Goal: Task Accomplishment & Management: Use online tool/utility

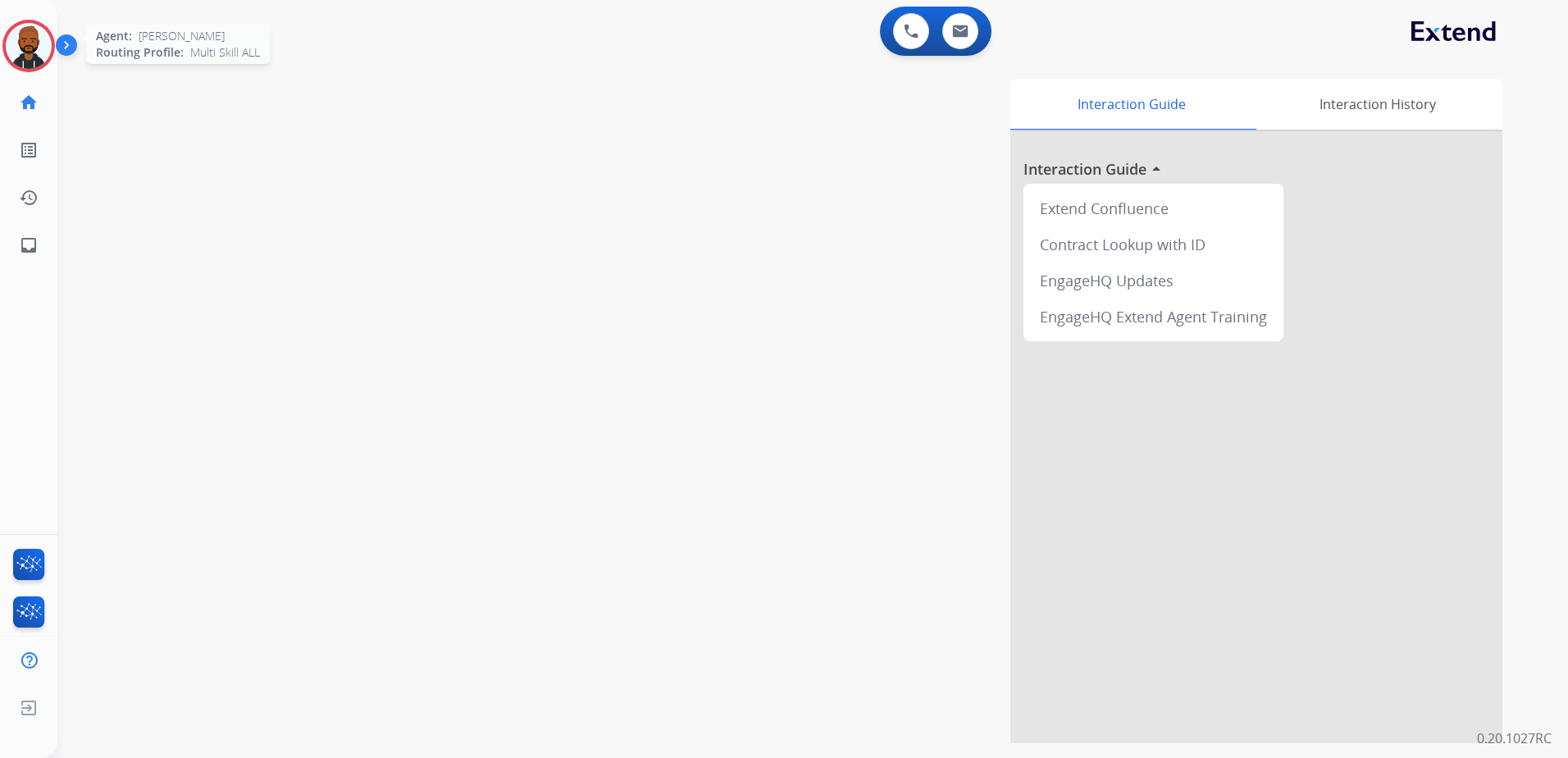
click at [44, 43] on img at bounding box center [29, 46] width 46 height 46
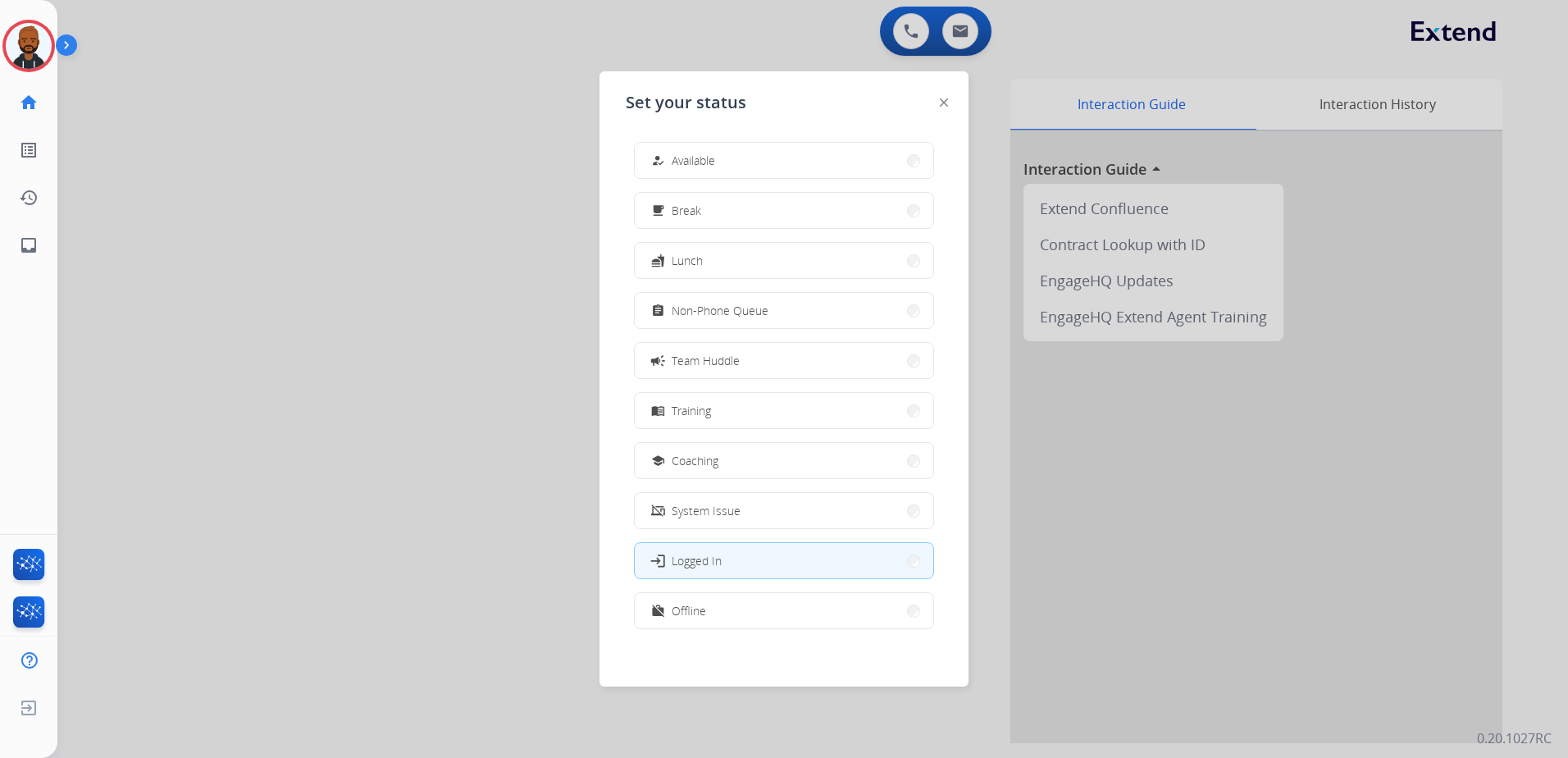
drag, startPoint x: 1148, startPoint y: 414, endPoint x: 1133, endPoint y: 417, distance: 15.3
click at [1148, 415] on div at bounding box center [784, 379] width 1568 height 758
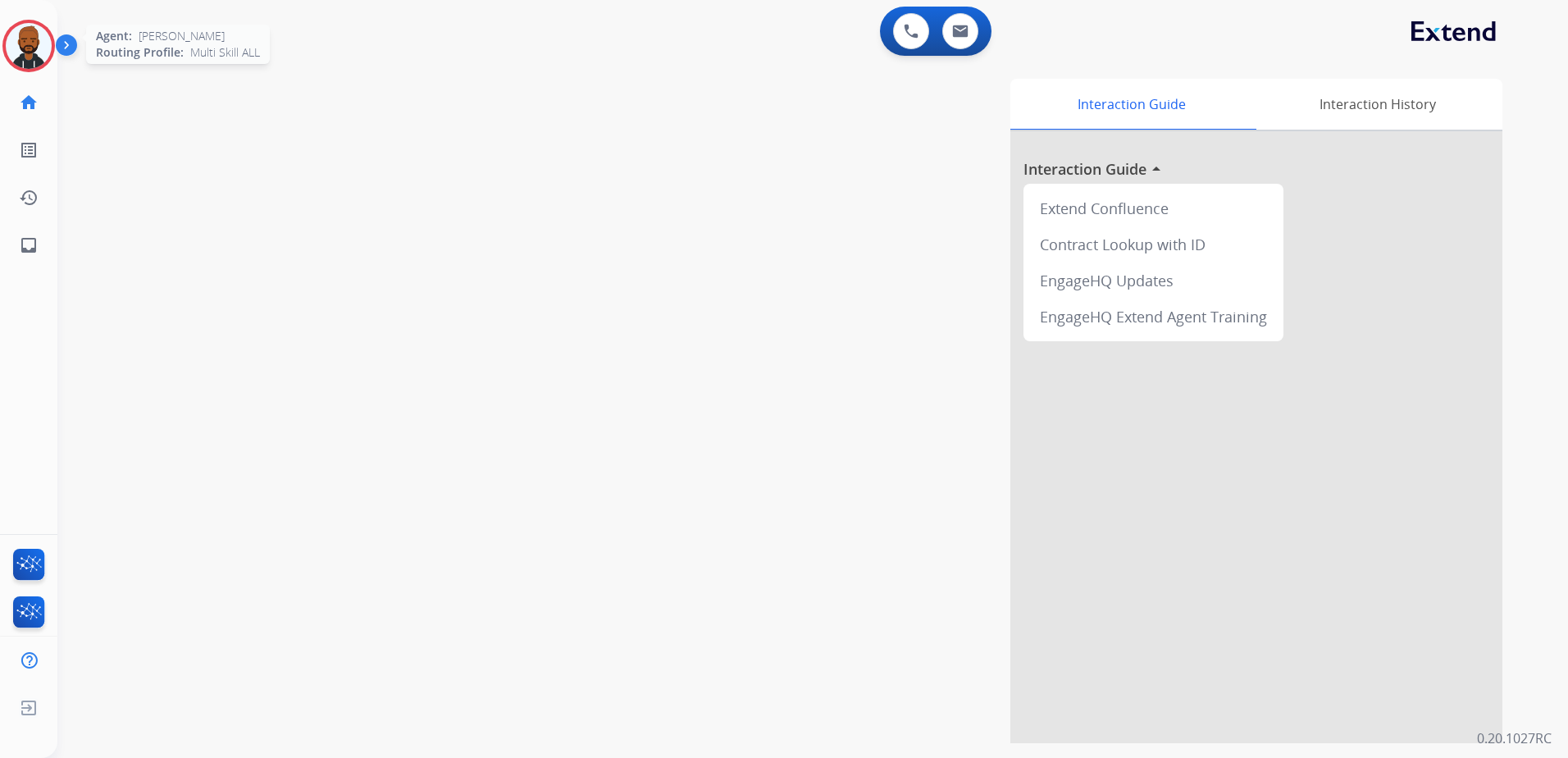
click at [44, 45] on img at bounding box center [29, 46] width 46 height 46
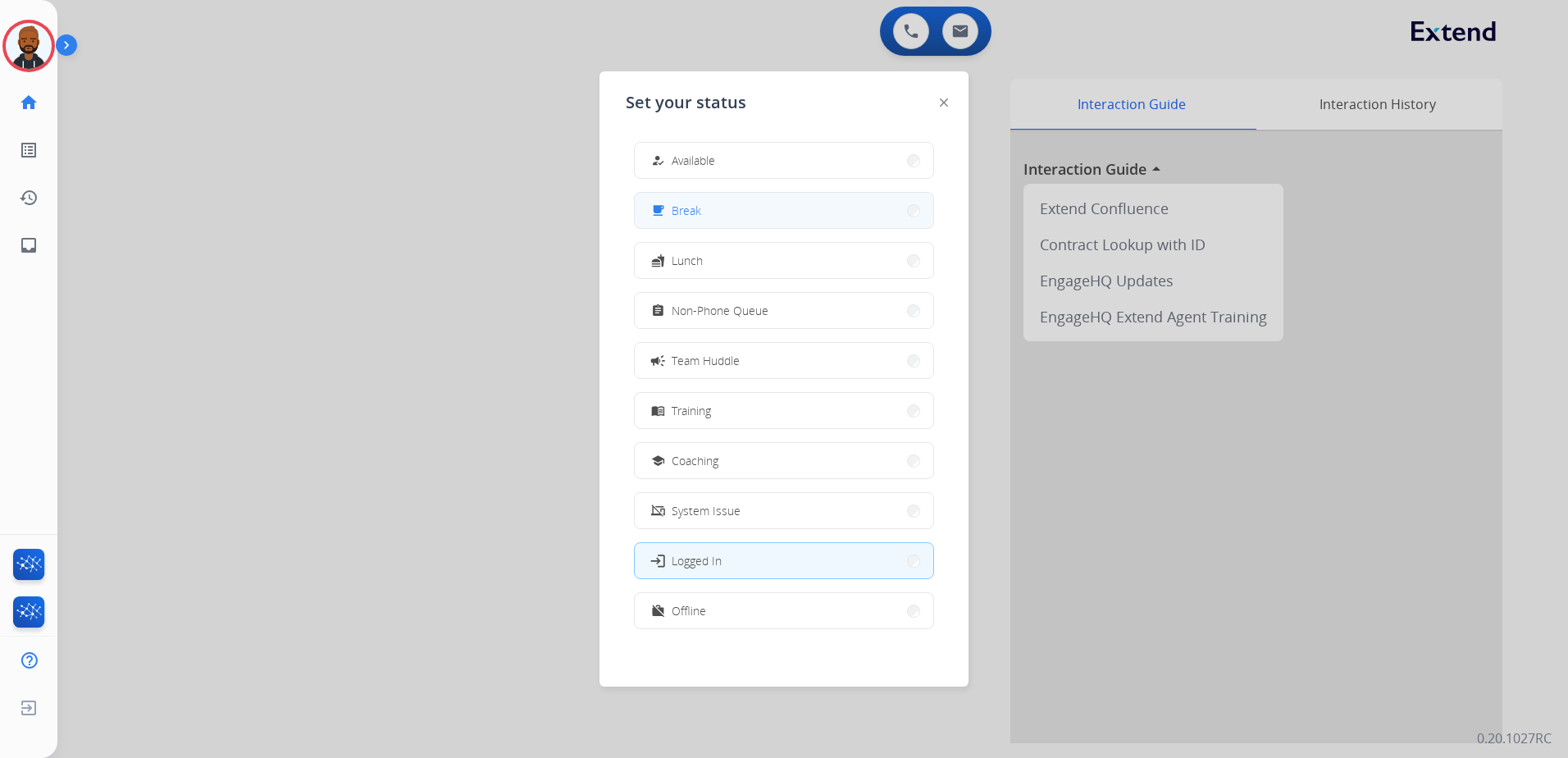
click at [672, 207] on div "free_breakfast Break" at bounding box center [675, 211] width 53 height 20
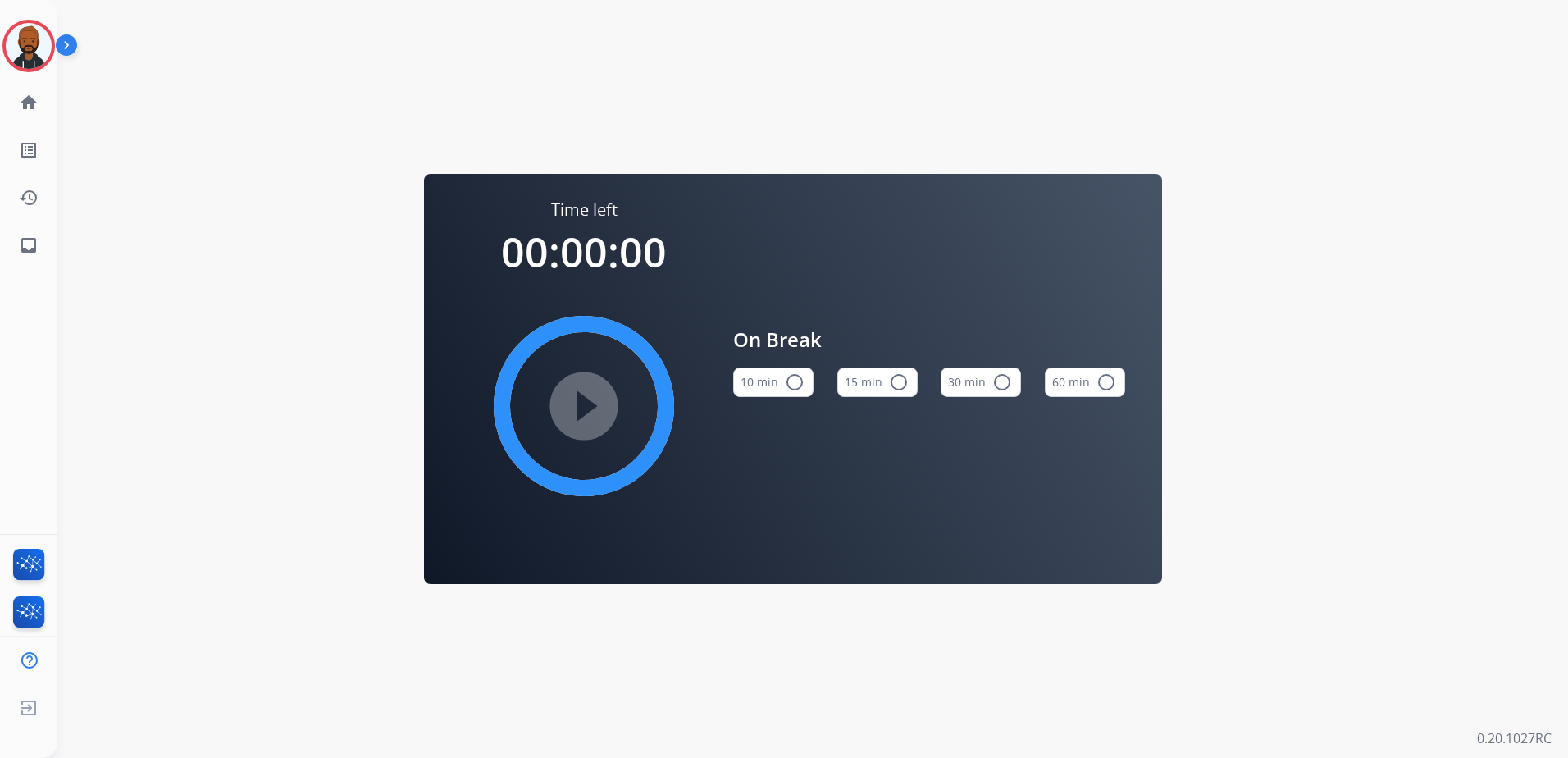
click at [862, 378] on button "15 min radio_button_unchecked" at bounding box center [878, 382] width 80 height 29
